Goal: Task Accomplishment & Management: Complete application form

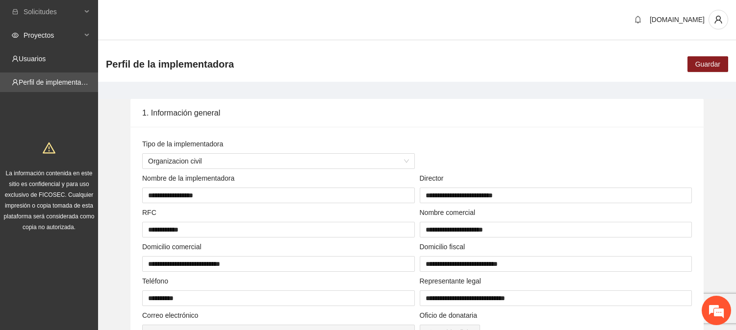
click at [35, 37] on span "Proyectos" at bounding box center [53, 35] width 58 height 20
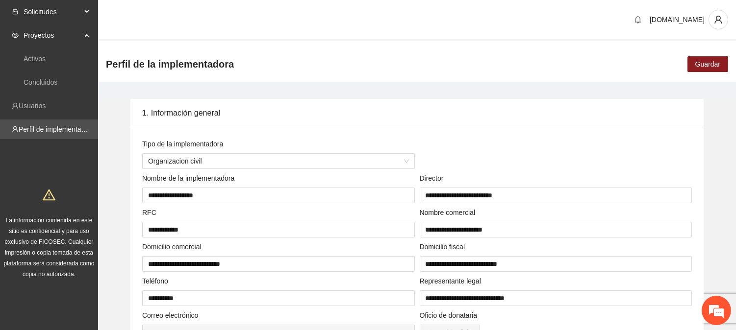
click at [62, 12] on span "Solicitudes" at bounding box center [53, 12] width 58 height 20
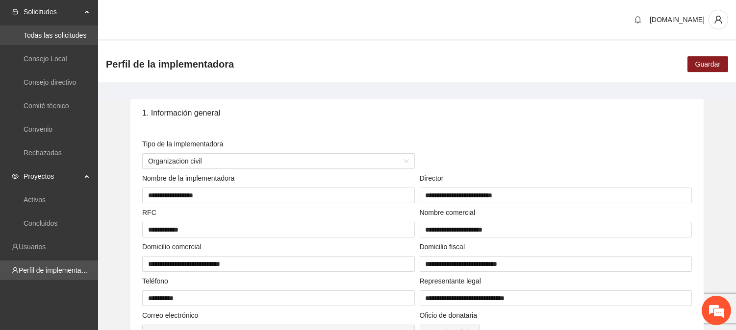
click at [57, 34] on link "Todas las solicitudes" at bounding box center [55, 35] width 63 height 8
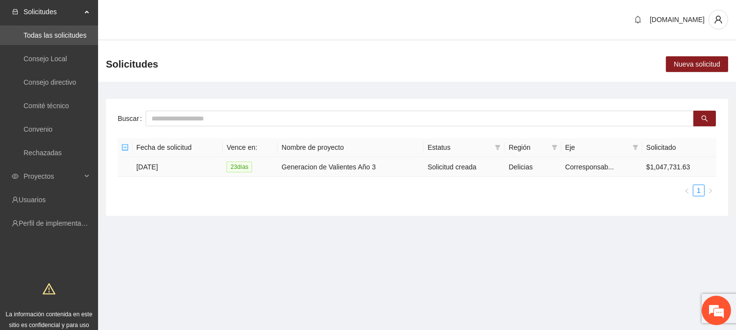
click at [159, 164] on td "15/08/2025" at bounding box center [177, 167] width 90 height 20
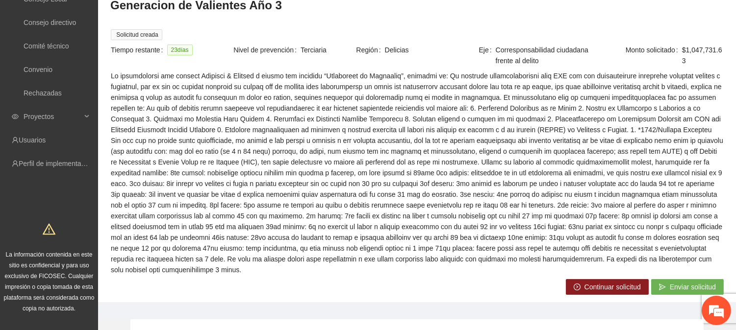
scroll to position [157, 0]
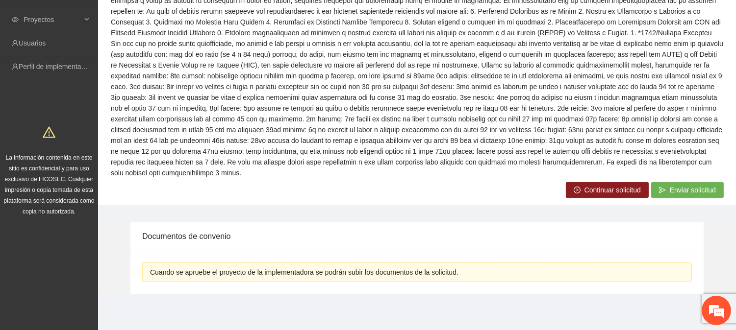
click at [585, 190] on span "Continuar solicitud" at bounding box center [612, 190] width 56 height 11
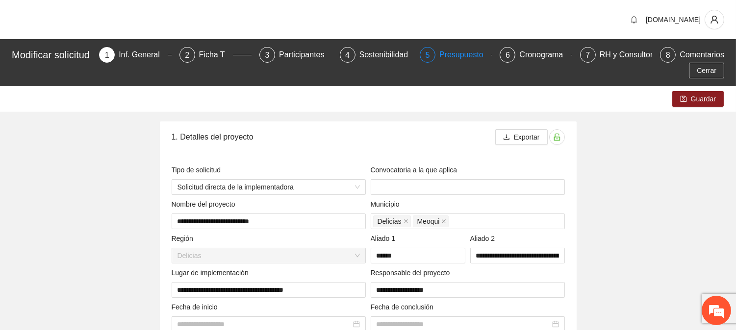
type input "**********"
click at [457, 52] on div "Presupuesto" at bounding box center [465, 55] width 52 height 16
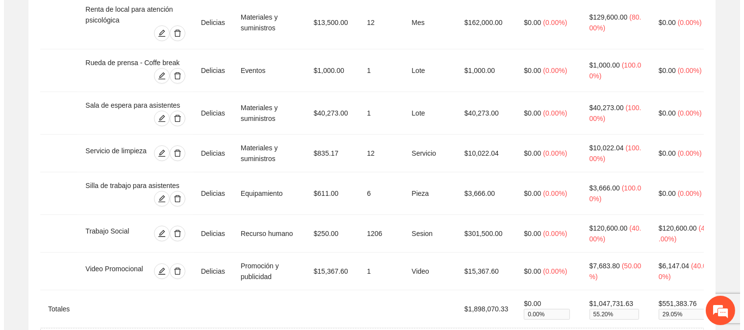
scroll to position [1055, 0]
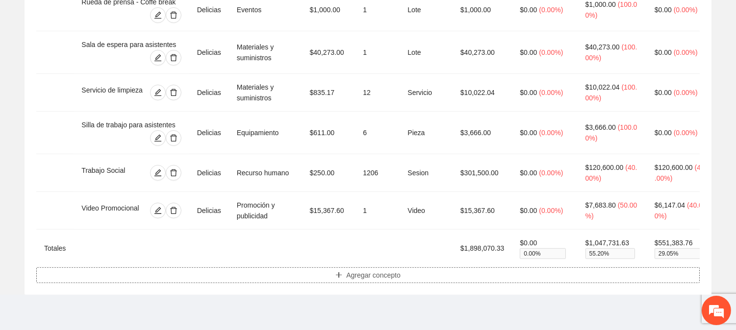
click at [388, 270] on span "Agregar concepto" at bounding box center [373, 275] width 54 height 11
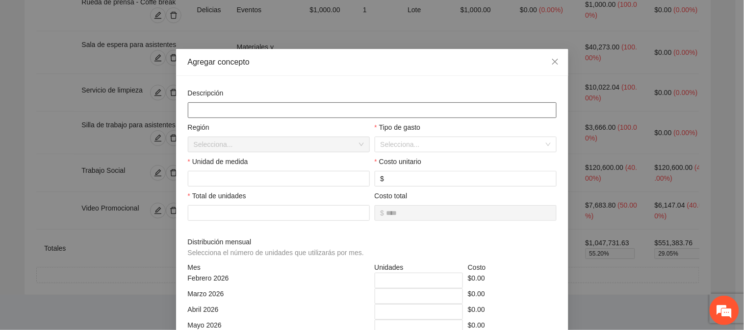
click at [252, 113] on input "text" at bounding box center [372, 110] width 369 height 16
type input "*******"
click at [387, 141] on input "search" at bounding box center [461, 144] width 163 height 15
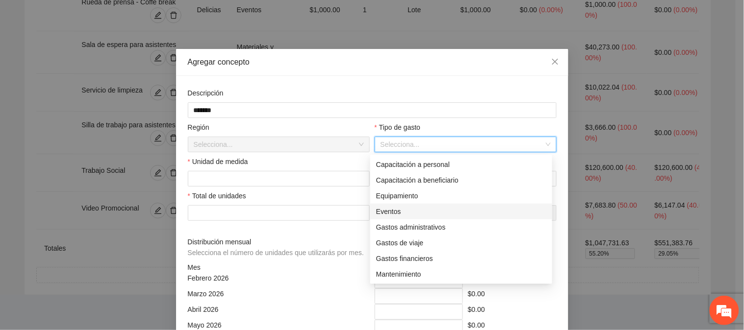
click at [391, 208] on div "Eventos" at bounding box center [461, 211] width 170 height 11
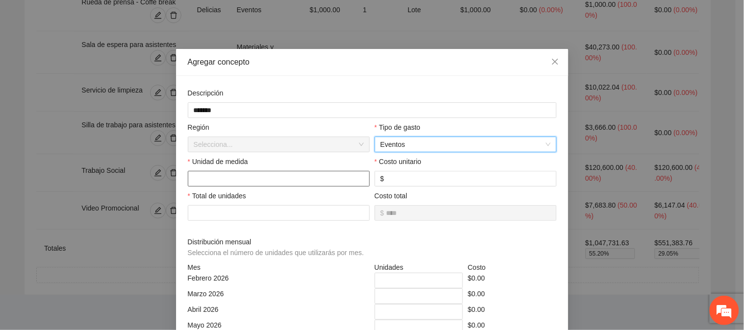
click at [221, 182] on input "text" at bounding box center [279, 179] width 182 height 16
click at [202, 180] on input "text" at bounding box center [279, 179] width 182 height 16
type input "*"
click at [457, 182] on input "number" at bounding box center [468, 179] width 164 height 11
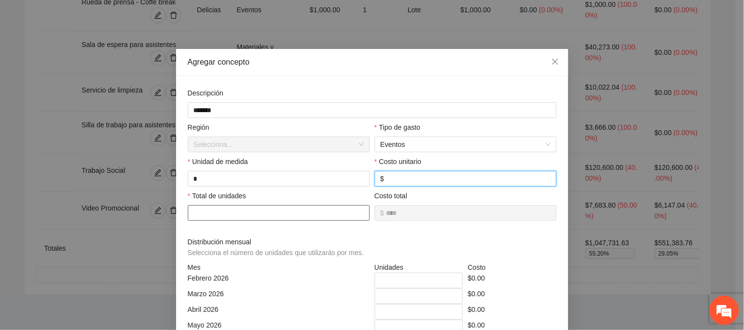
type input "****"
click at [221, 218] on input "number" at bounding box center [279, 213] width 182 height 16
type input "*"
type input "********"
type input "*"
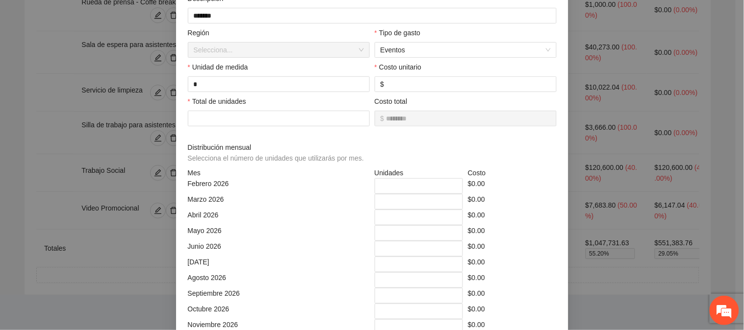
scroll to position [104, 0]
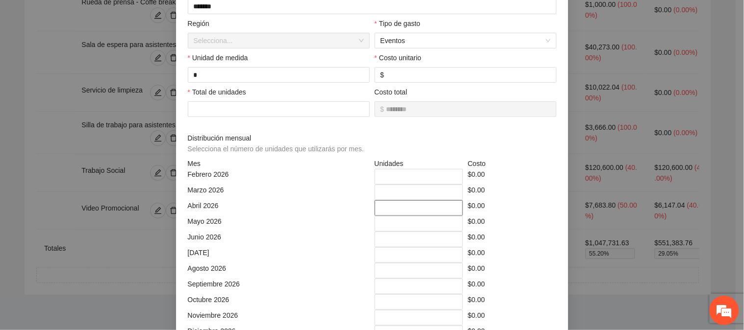
drag, startPoint x: 381, startPoint y: 207, endPoint x: 369, endPoint y: 209, distance: 12.9
click at [372, 209] on div "*" at bounding box center [419, 209] width 94 height 16
type input "*"
click at [520, 236] on div "$0.00" at bounding box center [512, 240] width 94 height 16
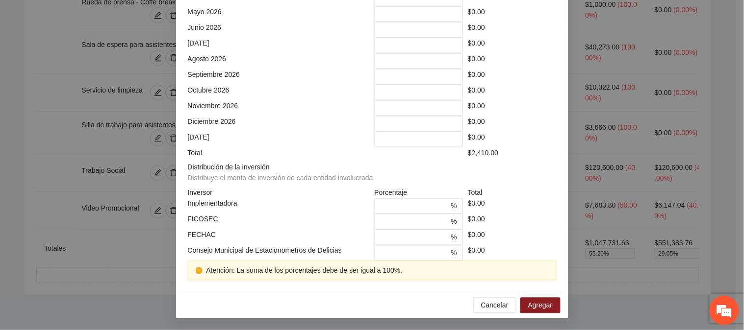
scroll to position [317, 0]
click at [396, 227] on span "* %" at bounding box center [419, 222] width 89 height 16
drag, startPoint x: 393, startPoint y: 222, endPoint x: 365, endPoint y: 222, distance: 27.9
click at [365, 222] on div "FICOSEC * % $0.00" at bounding box center [372, 222] width 374 height 16
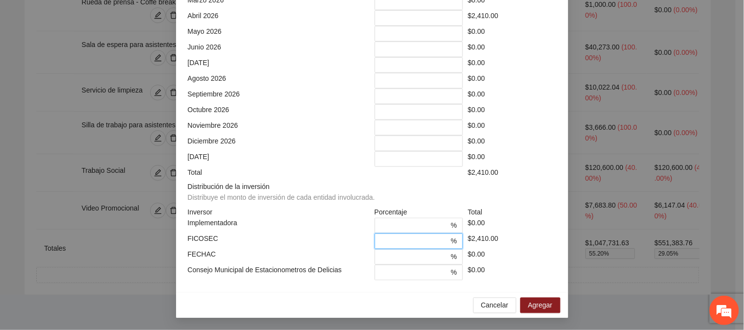
scroll to position [297, 0]
type input "***"
click at [515, 228] on div "$0.00" at bounding box center [512, 226] width 94 height 16
click at [528, 306] on span "Agregar" at bounding box center [540, 306] width 25 height 11
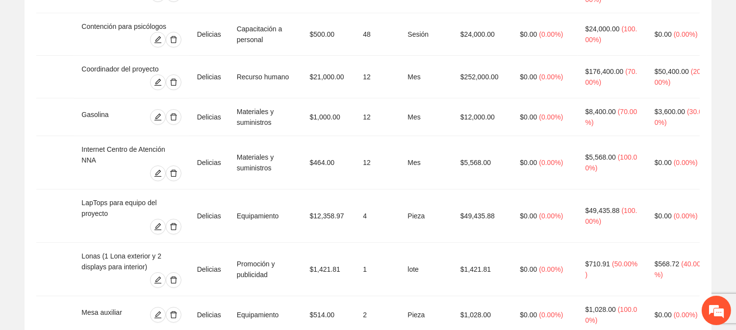
scroll to position [0, 0]
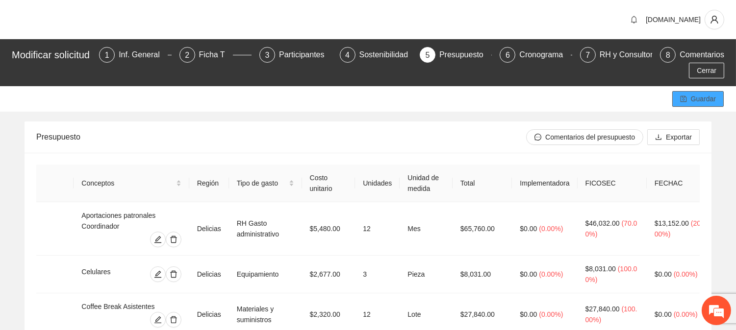
click at [693, 98] on span "Guardar" at bounding box center [703, 99] width 25 height 11
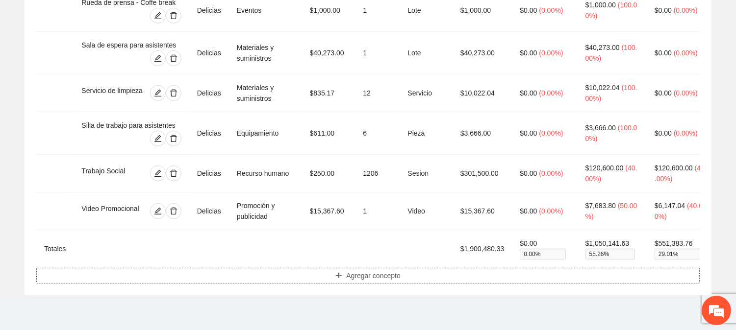
click at [348, 275] on span "Agregar concepto" at bounding box center [373, 276] width 54 height 11
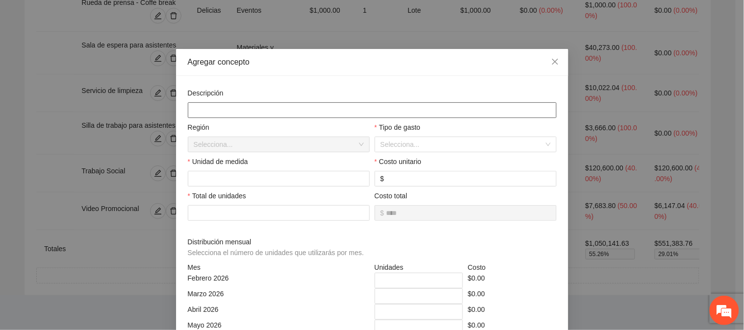
click at [214, 108] on input "text" at bounding box center [372, 110] width 369 height 16
type input "**********"
click at [461, 144] on input "search" at bounding box center [461, 144] width 163 height 15
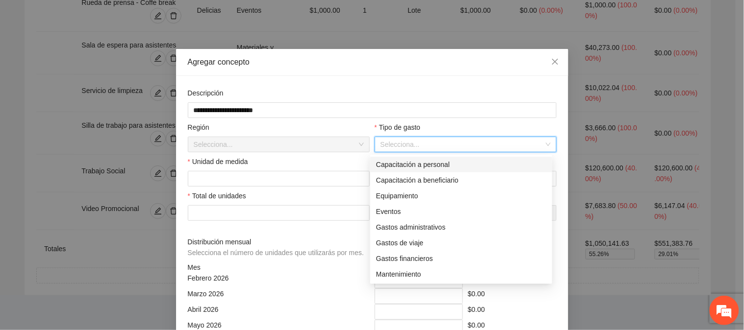
click at [453, 165] on div "Capacitación a personal" at bounding box center [461, 164] width 170 height 11
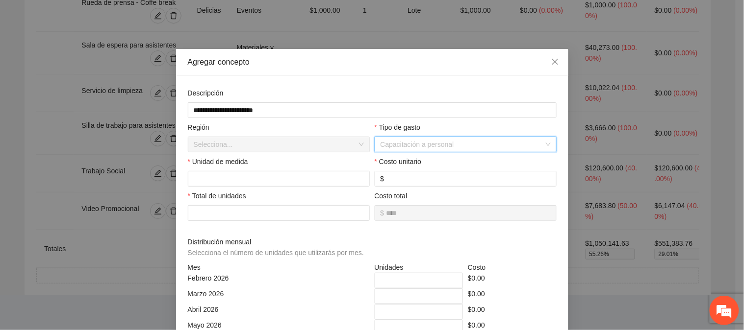
click at [490, 148] on span "Capacitación a personal" at bounding box center [465, 144] width 170 height 15
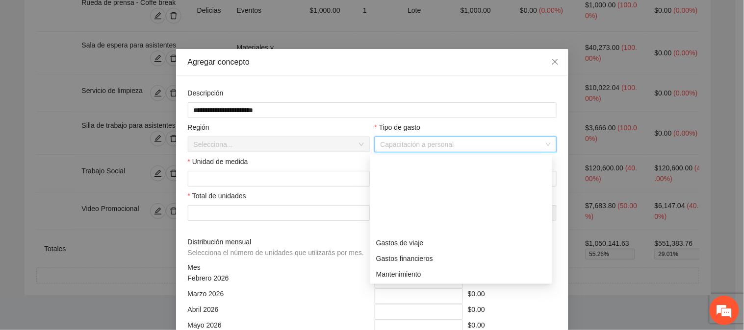
scroll to position [94, 0]
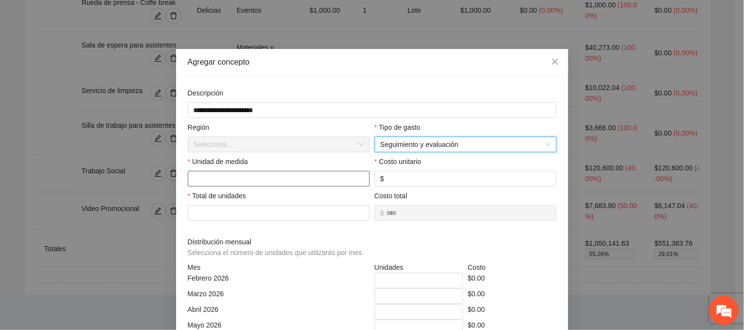
click at [248, 185] on input "text" at bounding box center [279, 179] width 182 height 16
click at [252, 182] on input "text" at bounding box center [279, 179] width 182 height 16
click at [220, 178] on input "*******" at bounding box center [279, 179] width 182 height 16
type input "**********"
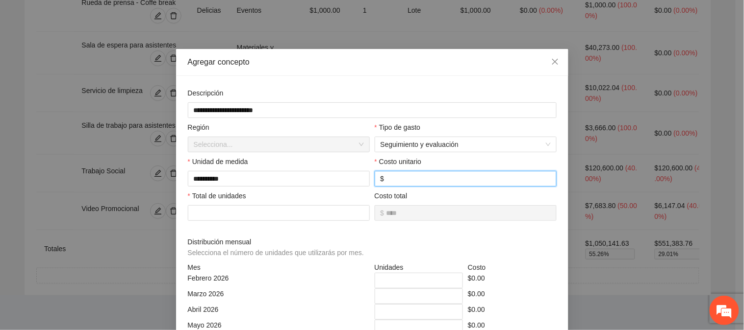
click at [419, 181] on input "number" at bounding box center [468, 179] width 164 height 11
type input "******"
click at [273, 219] on input "number" at bounding box center [279, 213] width 182 height 16
type input "*"
type input "**********"
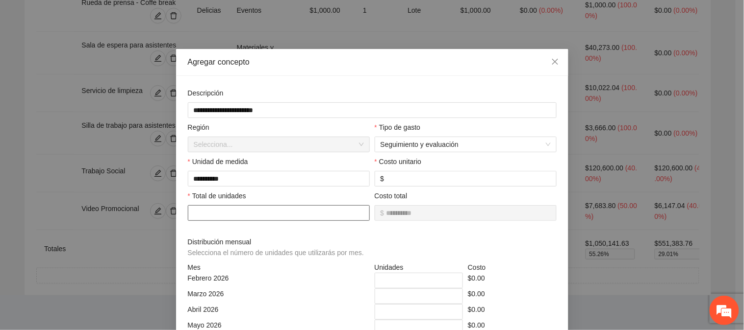
type input "*"
click at [361, 233] on div "Total de unidades *" at bounding box center [278, 212] width 187 height 42
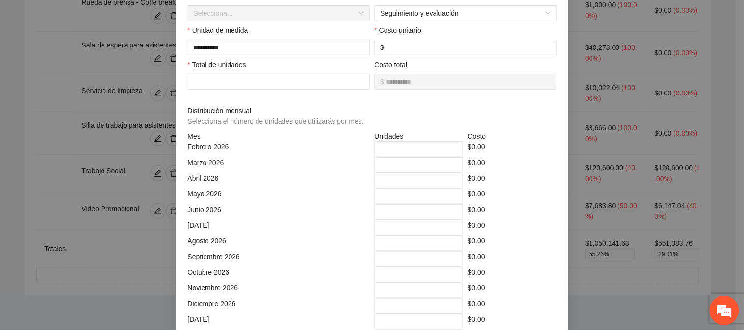
scroll to position [133, 0]
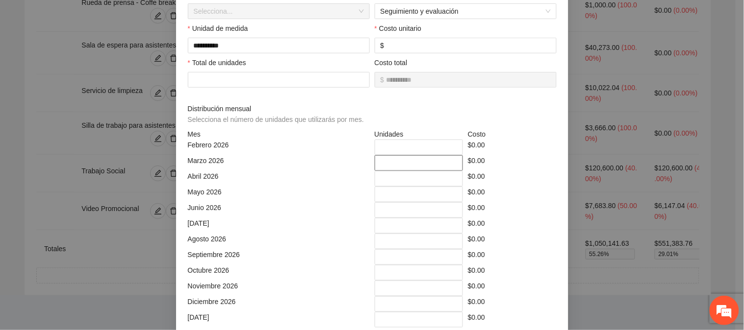
click at [375, 165] on input "*" at bounding box center [419, 163] width 89 height 16
drag, startPoint x: 371, startPoint y: 165, endPoint x: 377, endPoint y: 164, distance: 5.5
click at [375, 165] on input "*" at bounding box center [419, 163] width 89 height 16
type input "***"
drag, startPoint x: 390, startPoint y: 195, endPoint x: 365, endPoint y: 195, distance: 25.0
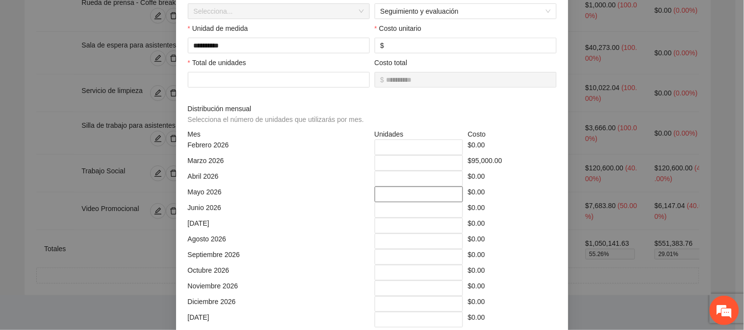
click at [365, 195] on div "Mayo 2026 * $0.00" at bounding box center [372, 195] width 374 height 16
type input "***"
click at [512, 222] on div "$0.00" at bounding box center [512, 226] width 94 height 16
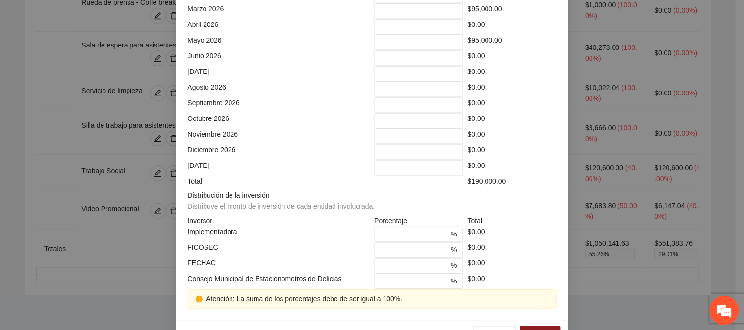
scroll to position [317, 0]
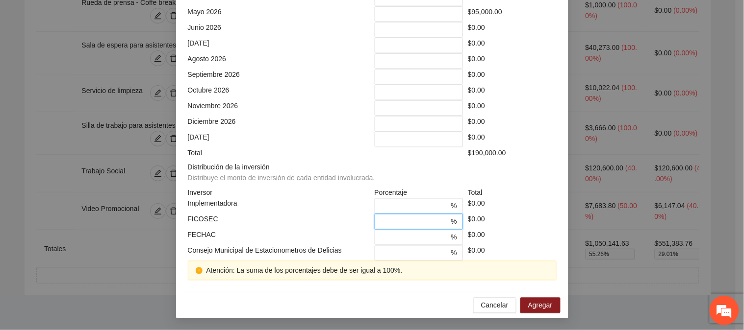
drag, startPoint x: 389, startPoint y: 222, endPoint x: 359, endPoint y: 223, distance: 29.4
click at [359, 223] on div "FICOSEC * % $0.00" at bounding box center [372, 222] width 374 height 16
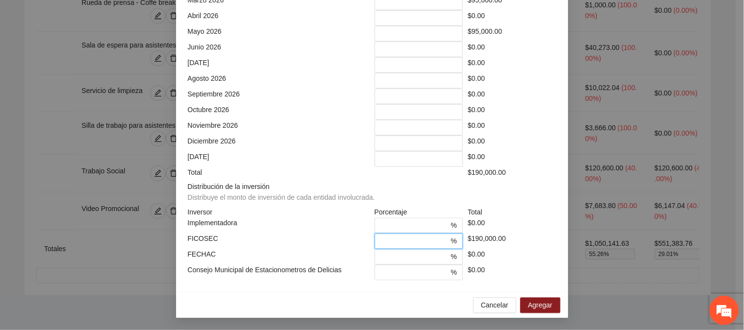
scroll to position [297, 0]
type input "***"
click at [518, 219] on div "$0.00" at bounding box center [512, 226] width 94 height 16
click at [537, 309] on span "Agregar" at bounding box center [540, 306] width 25 height 11
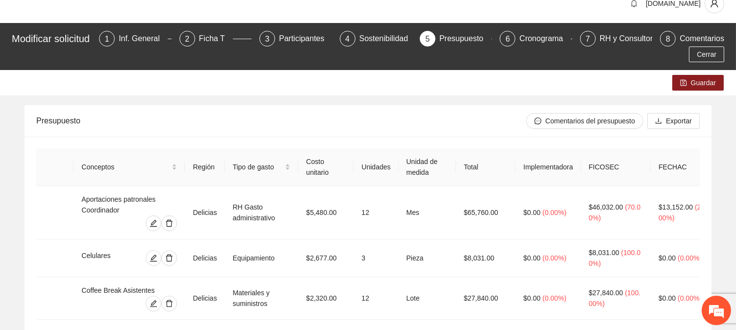
scroll to position [8, 0]
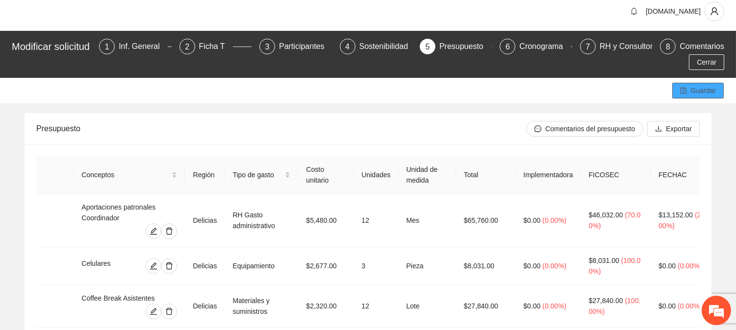
click at [685, 94] on span "save" at bounding box center [683, 91] width 7 height 8
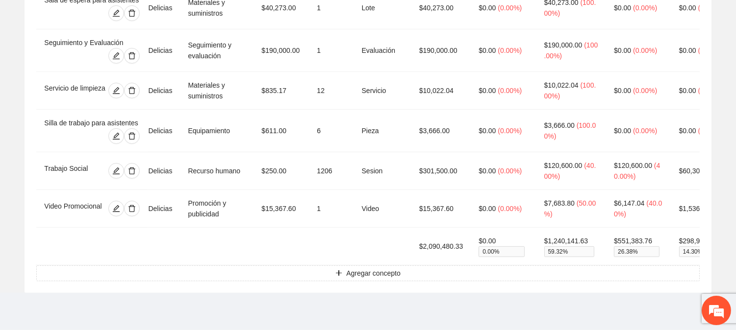
scroll to position [0, 121]
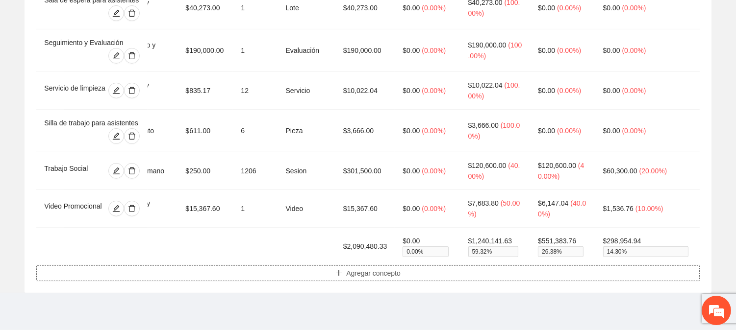
click at [695, 266] on button "Agregar concepto" at bounding box center [367, 274] width 663 height 16
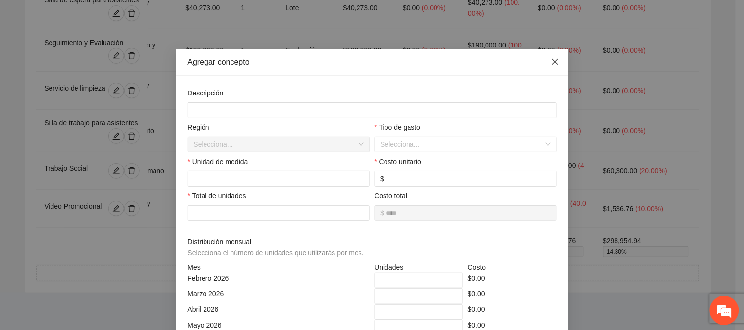
click at [551, 60] on icon "close" at bounding box center [555, 62] width 8 height 8
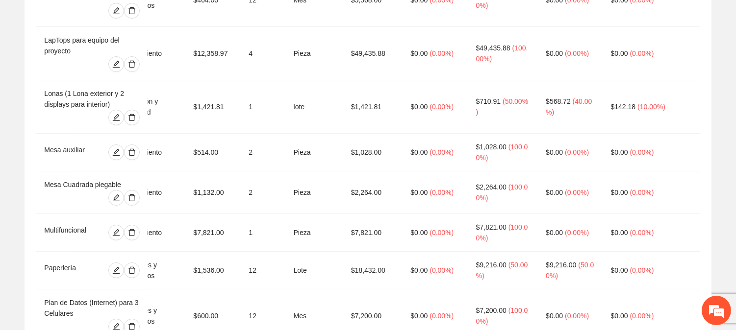
scroll to position [646, 0]
